Goal: Task Accomplishment & Management: Manage account settings

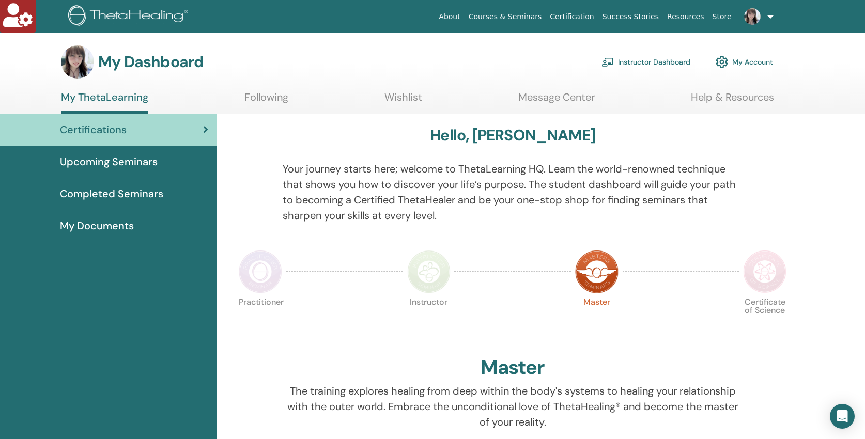
click at [734, 60] on link "My Account" at bounding box center [744, 62] width 57 height 23
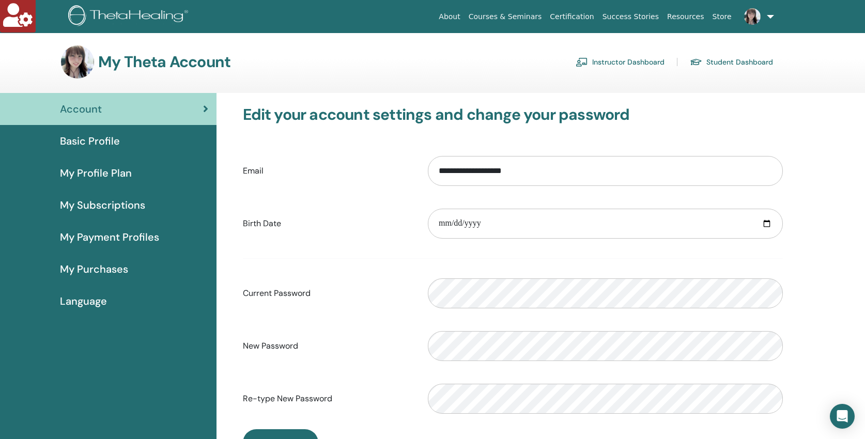
click at [114, 237] on span "My Payment Profiles" at bounding box center [109, 236] width 99 height 15
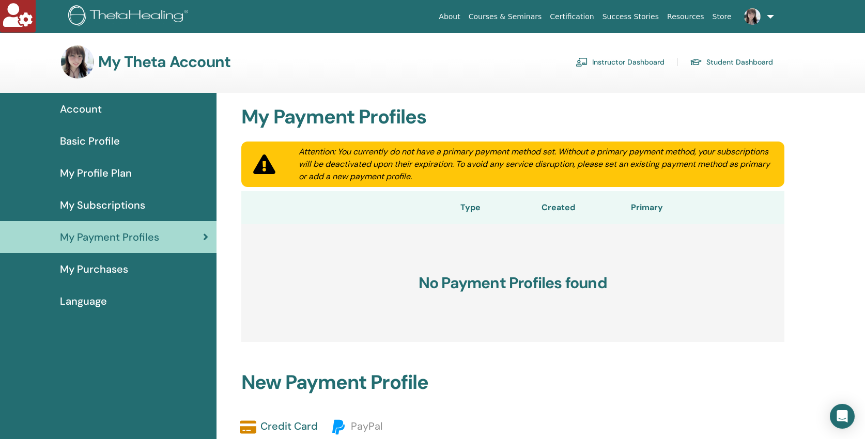
click at [124, 208] on span "My Subscriptions" at bounding box center [102, 204] width 85 height 15
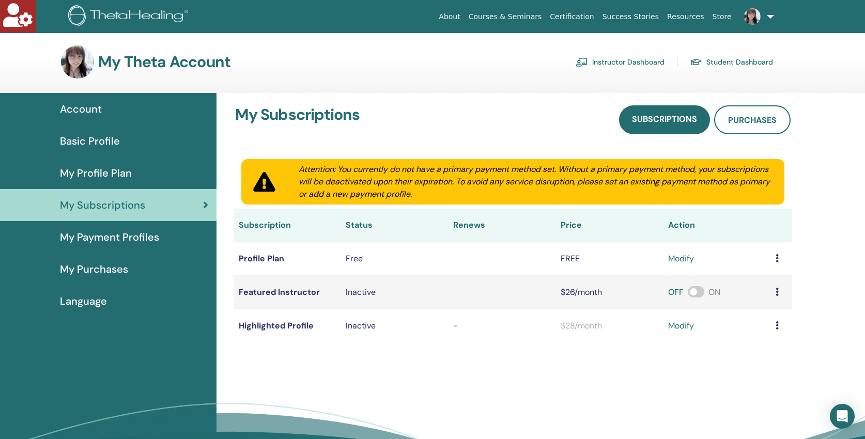
click at [101, 175] on span "My Profile Plan" at bounding box center [96, 172] width 72 height 15
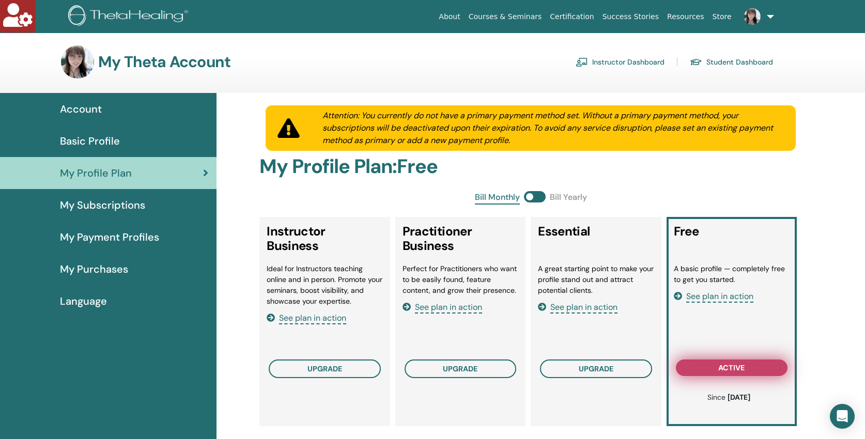
click at [720, 365] on span "active" at bounding box center [731, 368] width 26 height 8
click at [727, 296] on span "See plan in action" at bounding box center [719, 297] width 67 height 12
click at [307, 320] on span "See plan in action" at bounding box center [312, 319] width 67 height 12
click at [603, 310] on span "See plan in action" at bounding box center [583, 308] width 67 height 12
click at [714, 299] on span "See plan in action" at bounding box center [719, 297] width 67 height 12
